Goal: Information Seeking & Learning: Check status

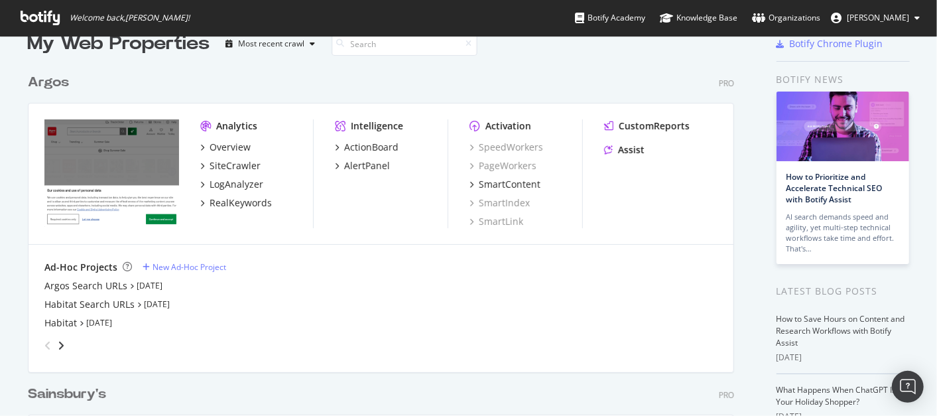
scroll to position [27, 0]
click at [143, 286] on link "[DATE]" at bounding box center [150, 285] width 26 height 11
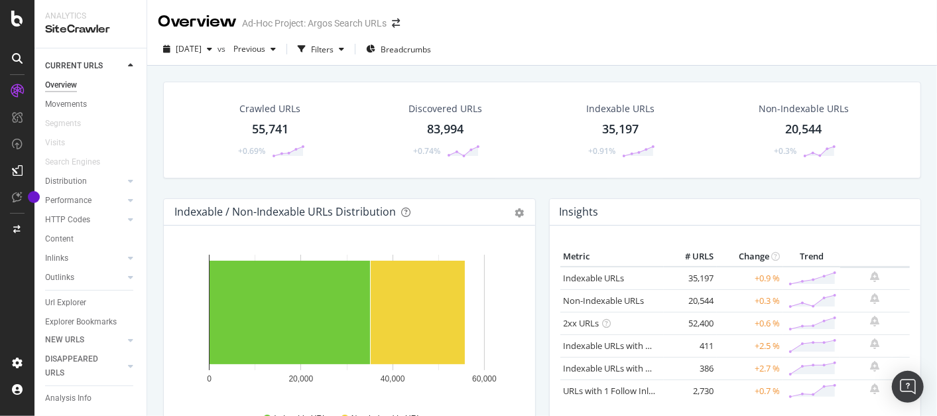
scroll to position [23, 0]
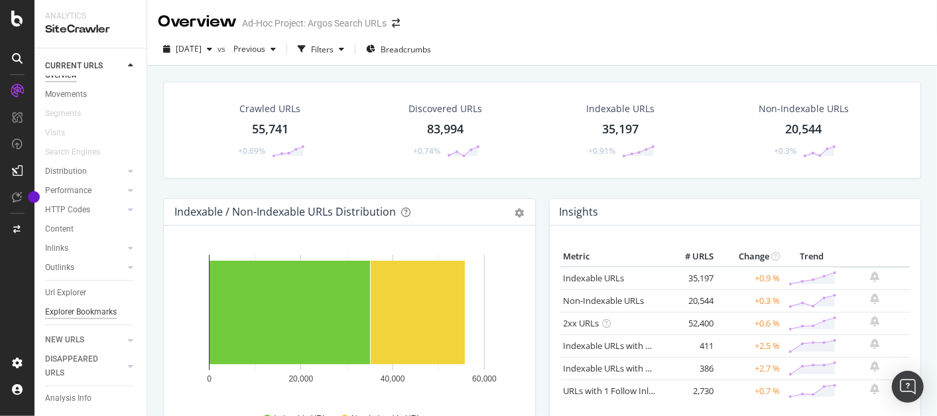
click at [67, 305] on div "Explorer Bookmarks" at bounding box center [81, 312] width 72 height 14
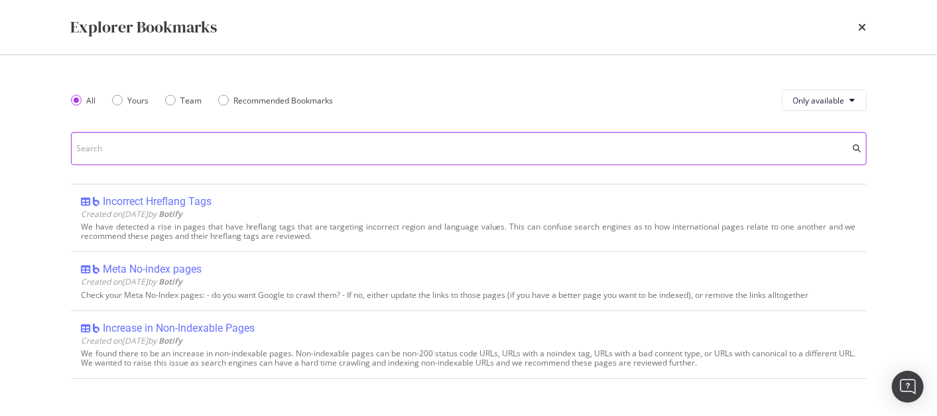
click at [204, 143] on input "modal" at bounding box center [469, 148] width 796 height 33
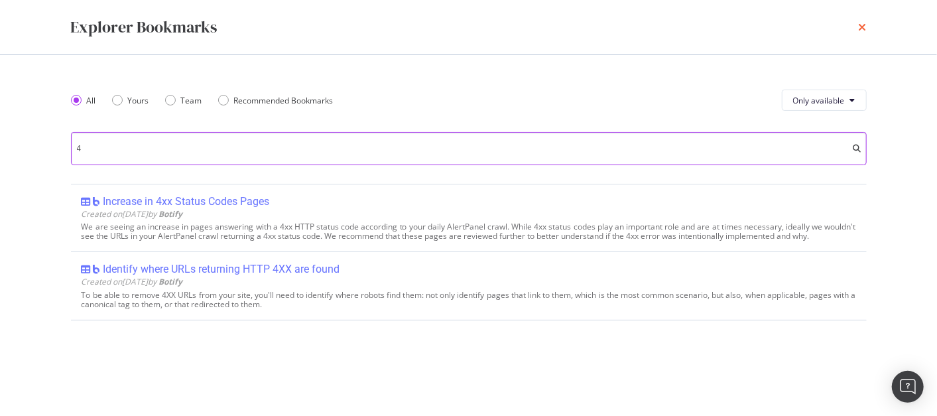
type input "4"
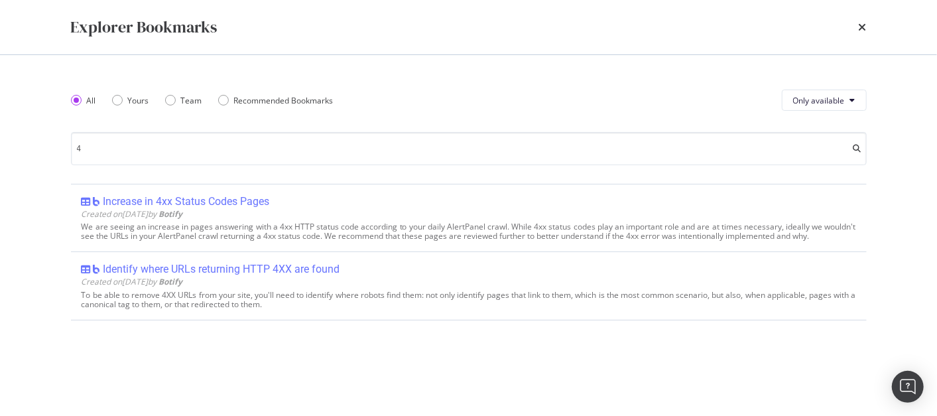
click at [864, 25] on icon "times" at bounding box center [863, 27] width 8 height 11
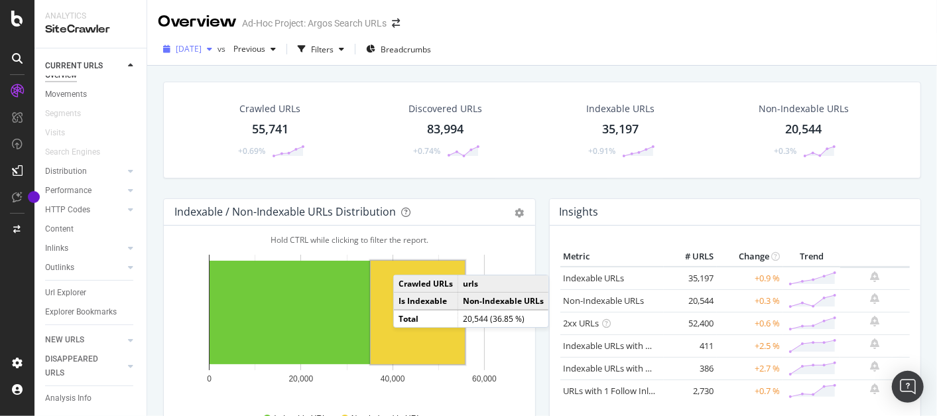
click at [218, 43] on div "[DATE]" at bounding box center [188, 49] width 60 height 20
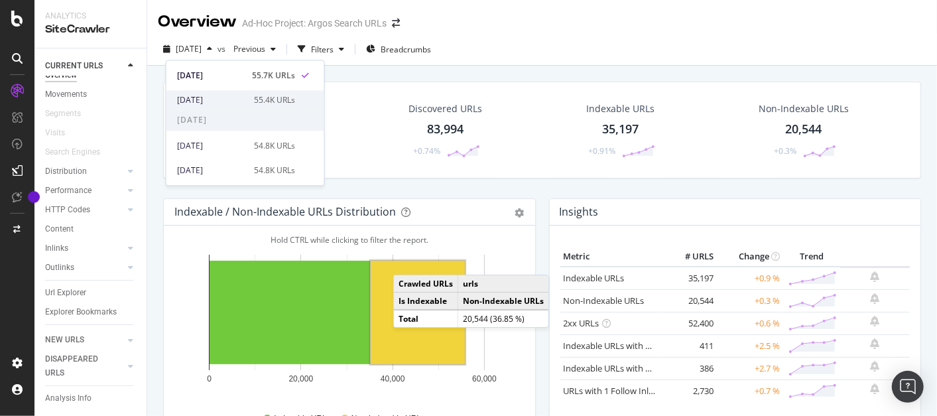
click at [218, 96] on div "[DATE]" at bounding box center [211, 100] width 69 height 12
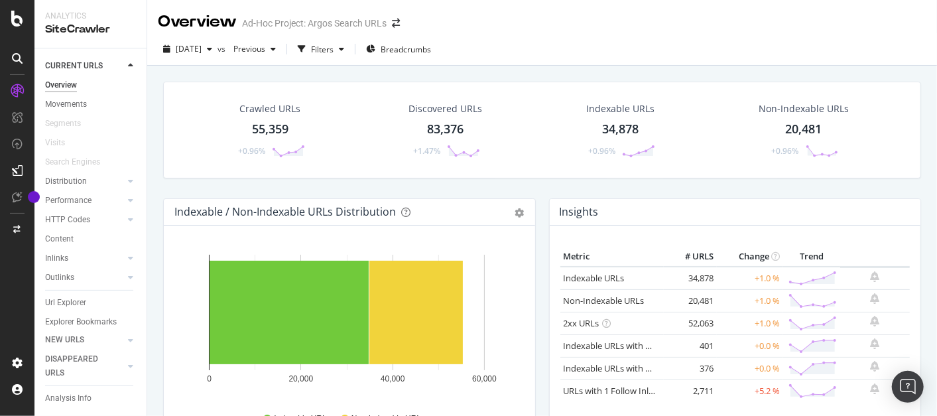
scroll to position [23, 0]
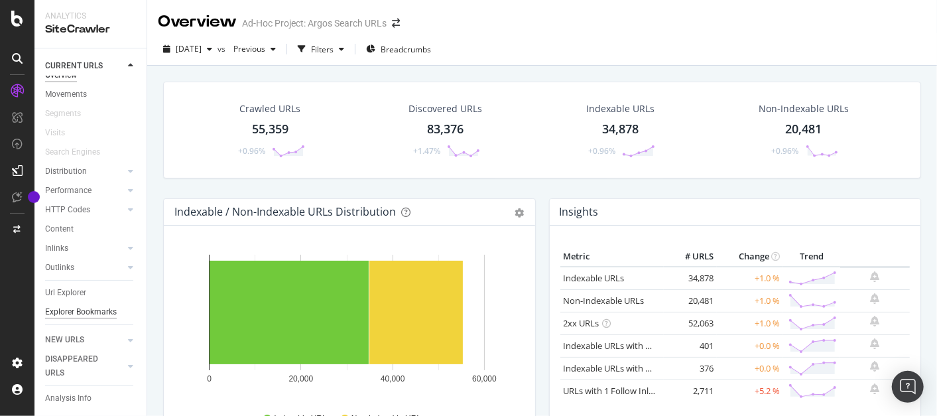
click at [80, 312] on div "Explorer Bookmarks" at bounding box center [81, 312] width 72 height 14
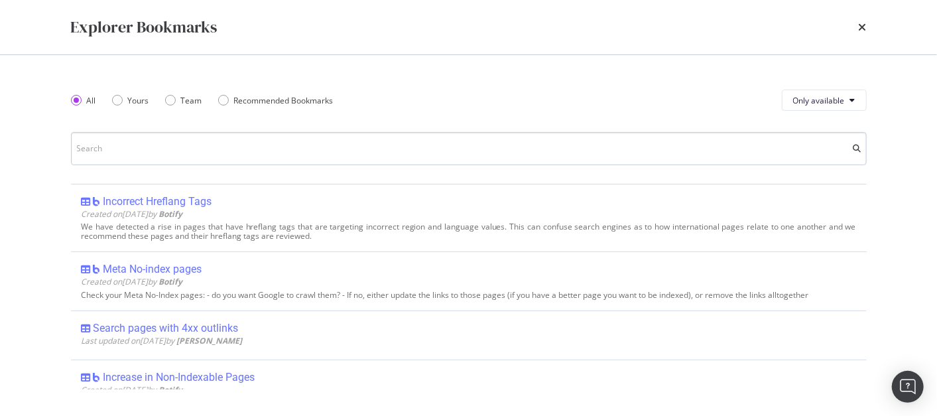
click at [259, 143] on input "modal" at bounding box center [469, 148] width 796 height 33
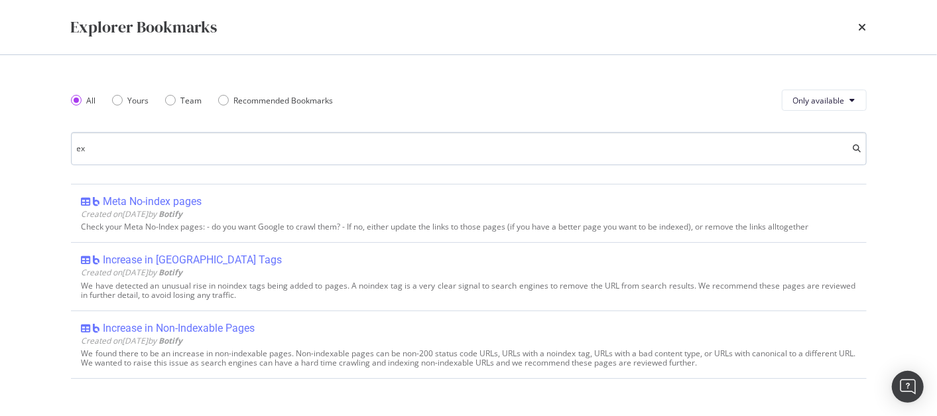
type input "e"
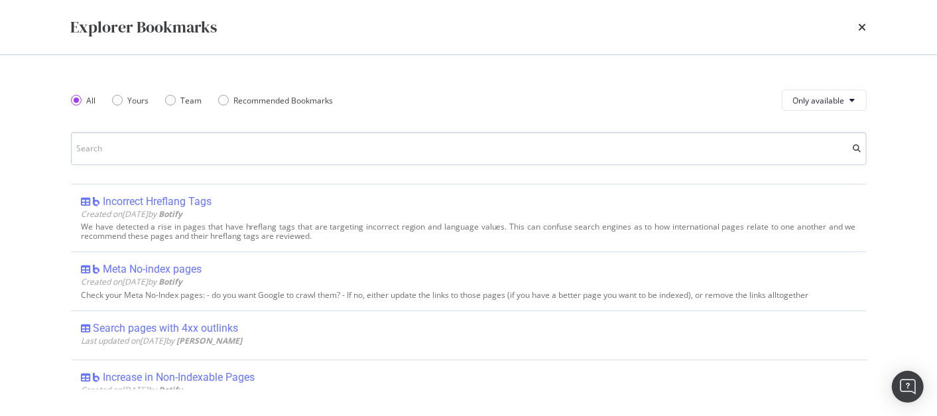
type input "4"
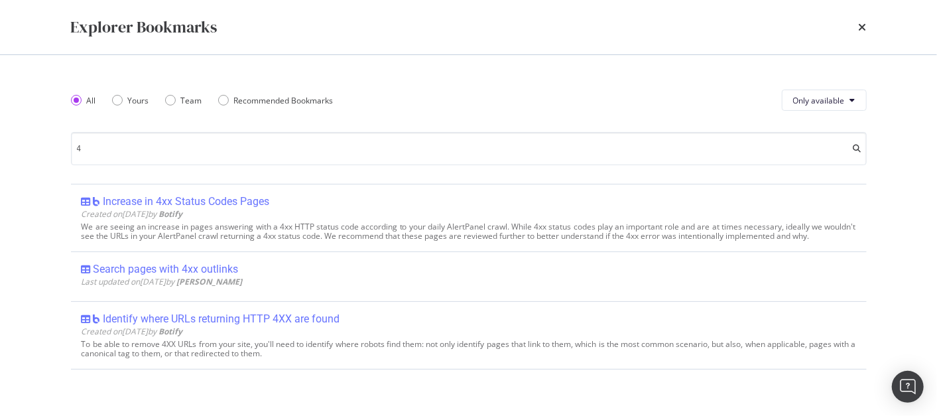
click at [865, 26] on icon "times" at bounding box center [863, 27] width 8 height 11
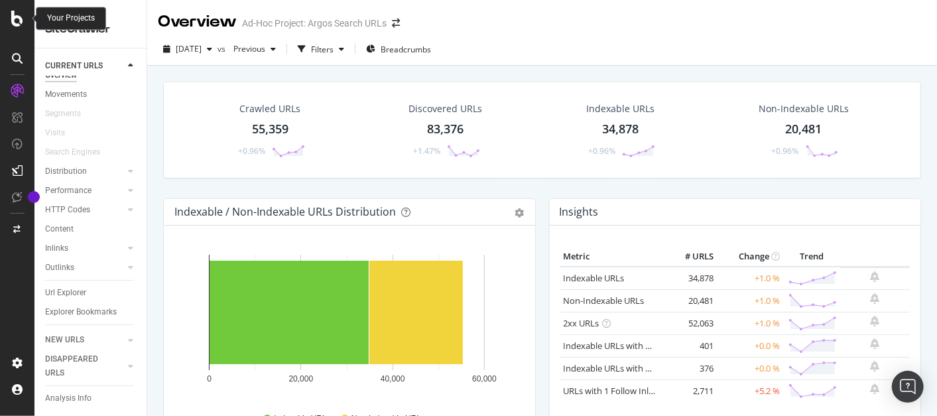
click at [21, 15] on icon at bounding box center [17, 19] width 12 height 16
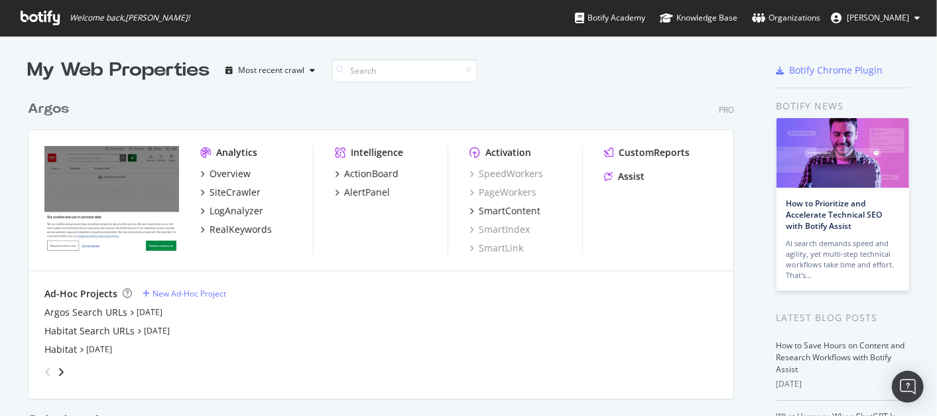
scroll to position [312, 0]
